Goal: Task Accomplishment & Management: Manage account settings

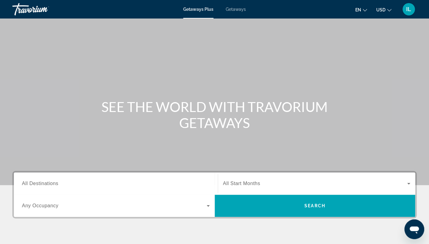
click at [389, 11] on button "USD USD ($) MXN (Mex$) CAD (Can$) GBP (£) EUR (€) AUD (A$) NZD (NZ$) CNY (CN¥)" at bounding box center [384, 9] width 15 height 9
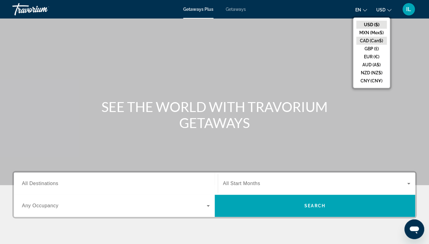
click at [377, 41] on button "CAD (Can$)" at bounding box center [372, 41] width 31 height 8
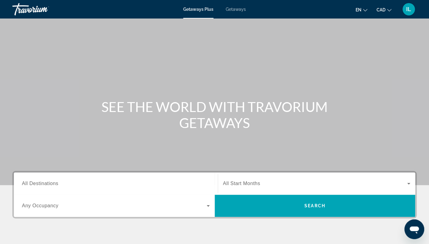
click at [410, 13] on div "IL" at bounding box center [409, 9] width 12 height 12
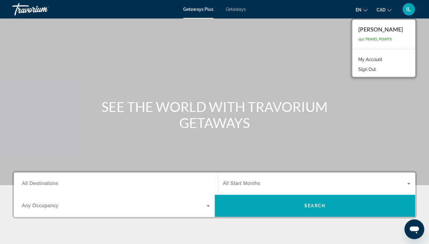
click at [376, 61] on link "My Account" at bounding box center [371, 60] width 30 height 8
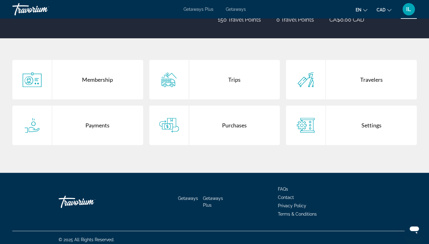
scroll to position [104, 0]
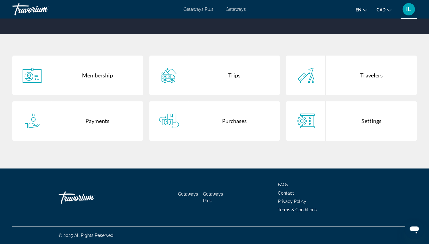
click at [366, 125] on div "Settings" at bounding box center [371, 121] width 91 height 40
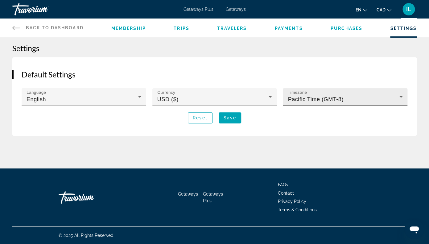
click at [403, 98] on icon "Main content" at bounding box center [401, 96] width 7 height 7
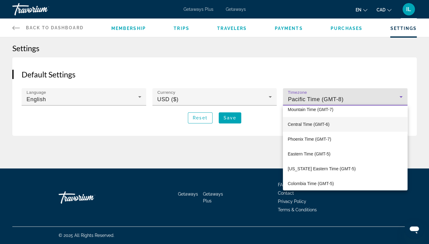
scroll to position [51, 0]
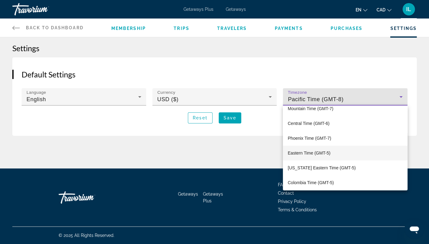
click at [319, 155] on span "Eastern Time (GMT-5)" at bounding box center [309, 152] width 43 height 7
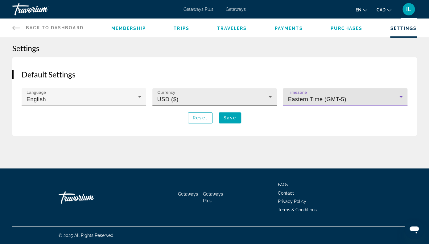
click at [270, 97] on icon "Main content" at bounding box center [270, 97] width 3 height 2
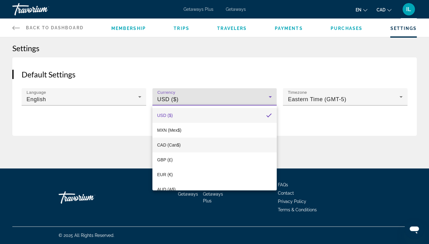
click at [209, 145] on mat-option "CAD (Can$)" at bounding box center [215, 145] width 125 height 15
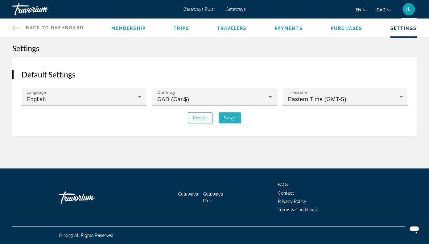
click at [229, 119] on span "Save" at bounding box center [230, 117] width 13 height 5
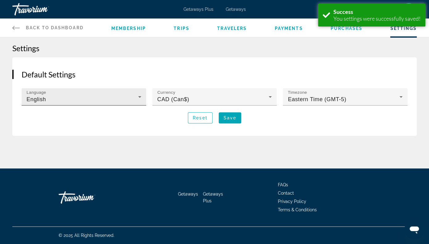
click at [143, 95] on icon "Main content" at bounding box center [139, 96] width 7 height 7
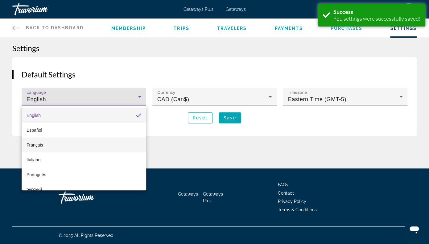
click at [90, 148] on mat-option "Français" at bounding box center [84, 145] width 125 height 15
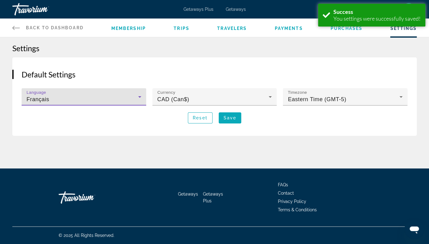
click at [232, 120] on span "Save" at bounding box center [230, 117] width 13 height 5
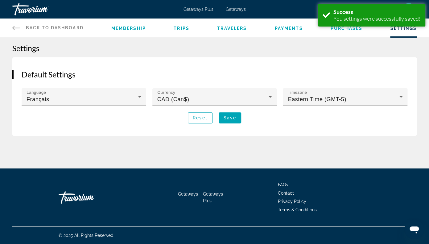
click at [233, 10] on span "Getaways" at bounding box center [236, 9] width 20 height 5
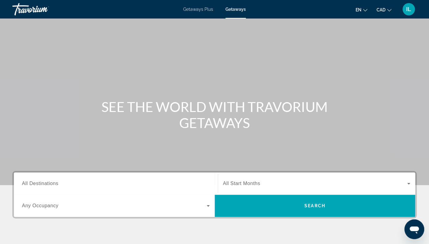
click at [408, 9] on span "IL" at bounding box center [409, 9] width 5 height 6
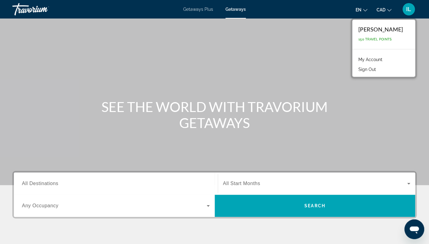
click at [378, 58] on link "My Account" at bounding box center [371, 60] width 30 height 8
